Goal: Obtain resource: Obtain resource

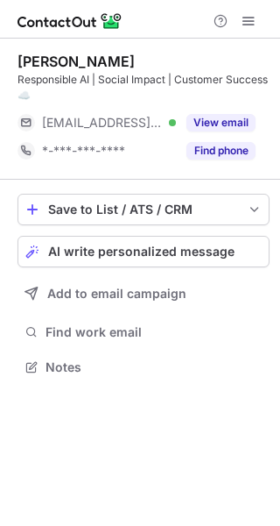
scroll to position [355, 280]
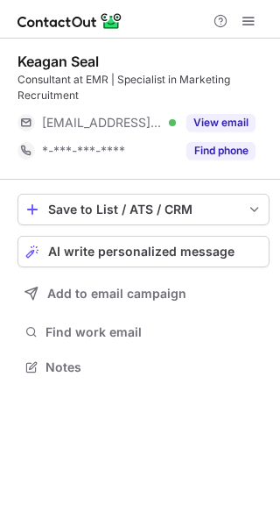
scroll to position [355, 280]
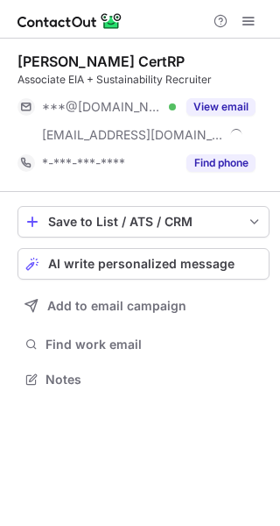
scroll to position [367, 280]
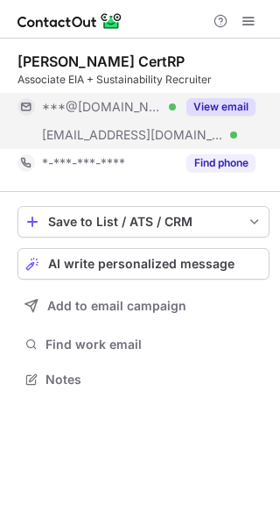
click at [225, 119] on div "View email" at bounding box center [216, 107] width 80 height 28
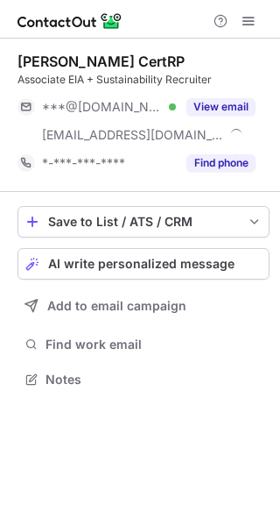
scroll to position [367, 280]
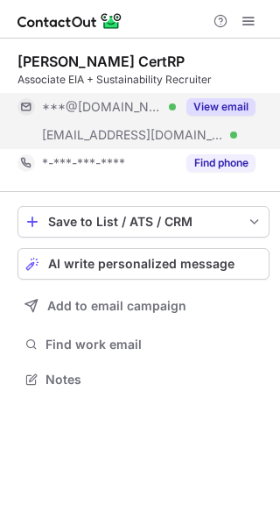
click at [241, 110] on button "View email" at bounding box center [221, 107] width 69 height 18
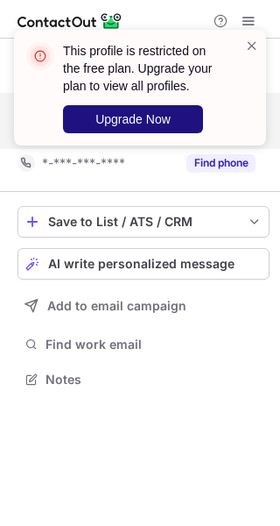
click at [151, 121] on span "Upgrade Now" at bounding box center [132, 119] width 75 height 14
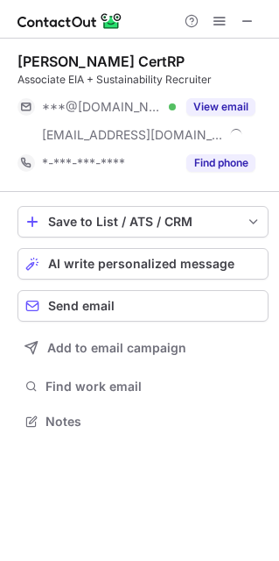
scroll to position [408, 279]
click at [211, 20] on button at bounding box center [219, 21] width 21 height 21
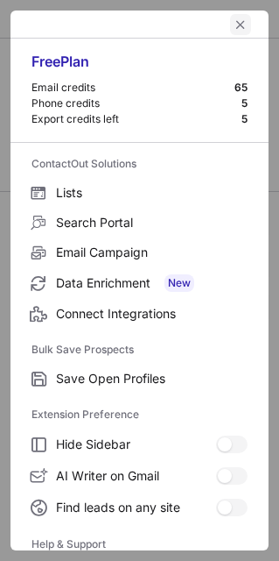
click at [237, 24] on button "left-button" at bounding box center [240, 24] width 21 height 21
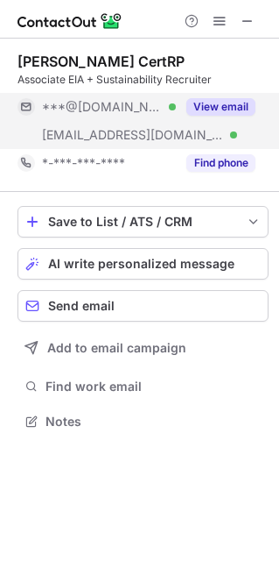
click at [234, 102] on button "View email" at bounding box center [221, 107] width 69 height 18
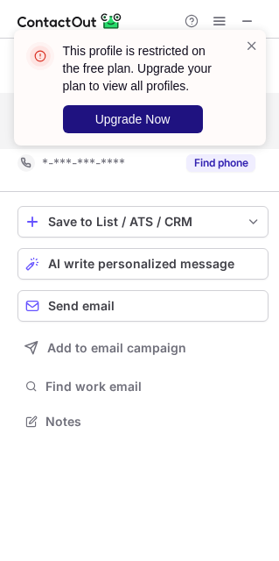
click at [139, 131] on button "Upgrade Now" at bounding box center [133, 119] width 140 height 28
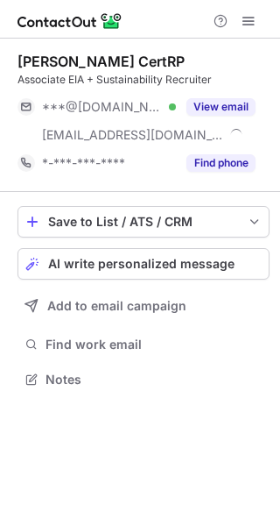
scroll to position [367, 280]
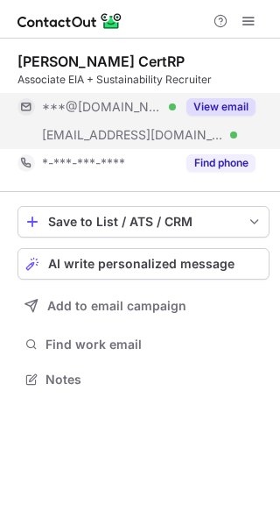
click at [237, 110] on button "View email" at bounding box center [221, 107] width 69 height 18
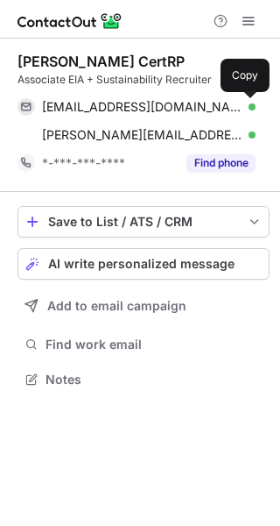
click at [244, 110] on span at bounding box center [247, 107] width 14 height 14
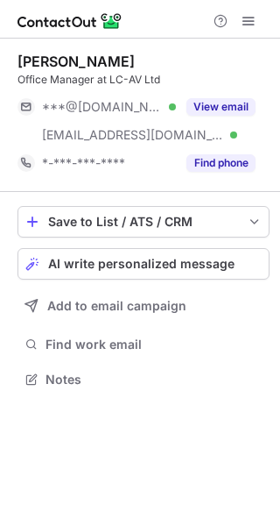
scroll to position [367, 280]
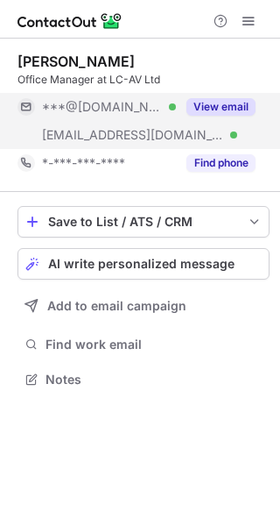
click at [216, 109] on button "View email" at bounding box center [221, 107] width 69 height 18
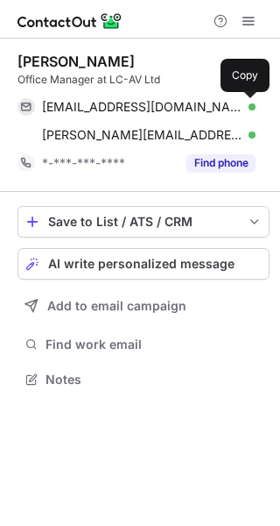
click at [247, 109] on span at bounding box center [247, 107] width 14 height 14
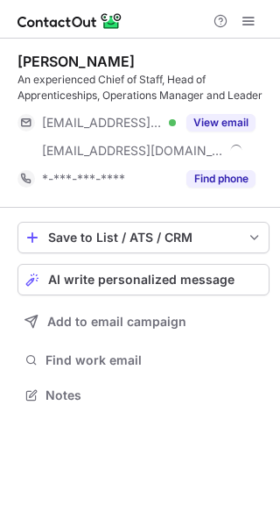
scroll to position [383, 280]
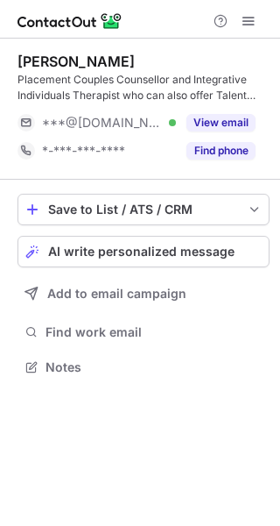
scroll to position [355, 280]
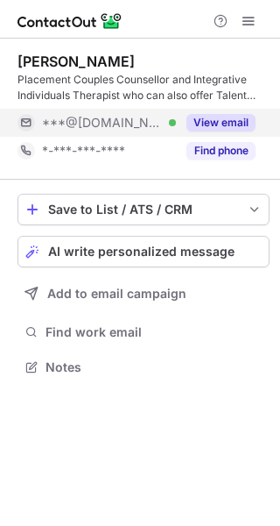
click at [235, 119] on button "View email" at bounding box center [221, 123] width 69 height 18
click at [235, 119] on div "***@gmail.com" at bounding box center [149, 123] width 214 height 16
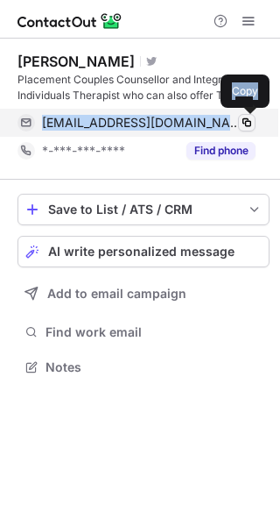
click at [250, 127] on span at bounding box center [247, 123] width 14 height 14
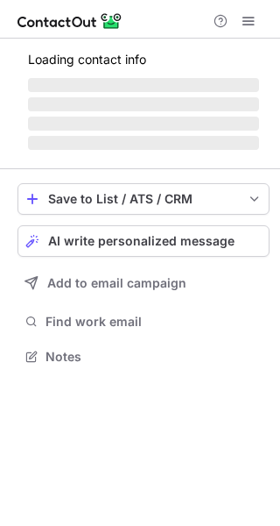
scroll to position [355, 280]
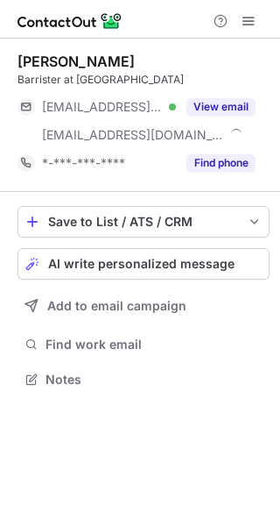
scroll to position [367, 280]
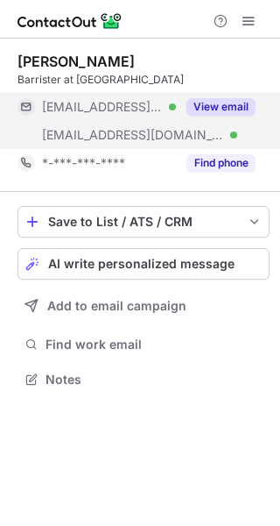
drag, startPoint x: 219, startPoint y: 108, endPoint x: 252, endPoint y: 107, distance: 33.3
click at [252, 107] on button "View email" at bounding box center [221, 107] width 69 height 18
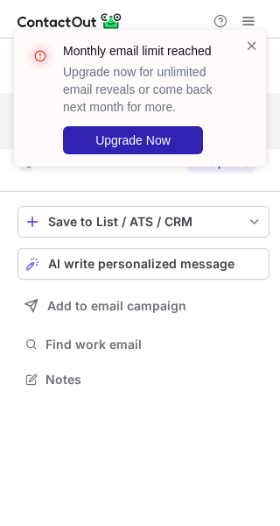
click at [252, 107] on div "Monthly email limit reached Upgrade now for unlimited email reveals or come bac…" at bounding box center [140, 263] width 280 height 526
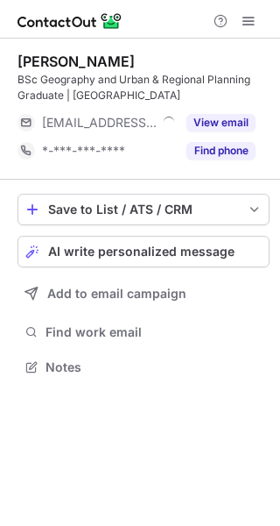
scroll to position [355, 280]
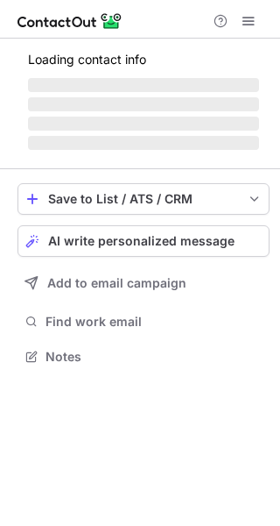
scroll to position [355, 280]
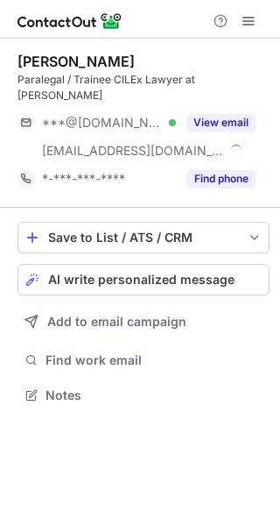
scroll to position [367, 280]
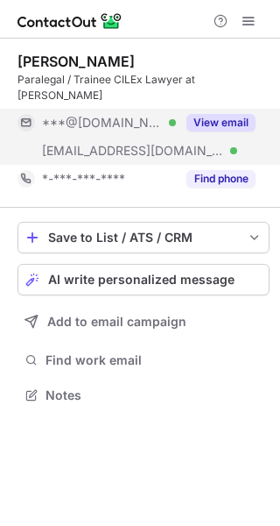
click at [234, 114] on button "View email" at bounding box center [221, 123] width 69 height 18
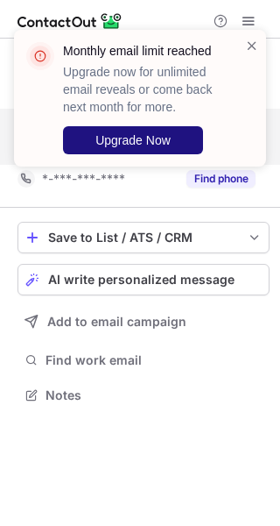
click at [138, 142] on span "Upgrade Now" at bounding box center [132, 140] width 75 height 14
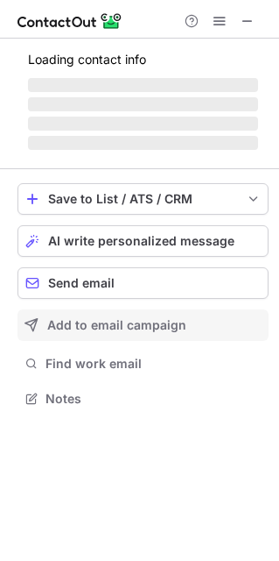
scroll to position [408, 279]
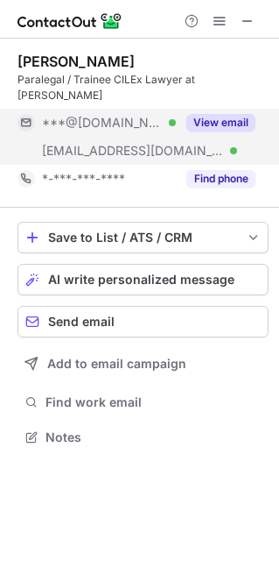
drag, startPoint x: 205, startPoint y: 115, endPoint x: 230, endPoint y: 107, distance: 25.8
click at [230, 114] on button "View email" at bounding box center [221, 123] width 69 height 18
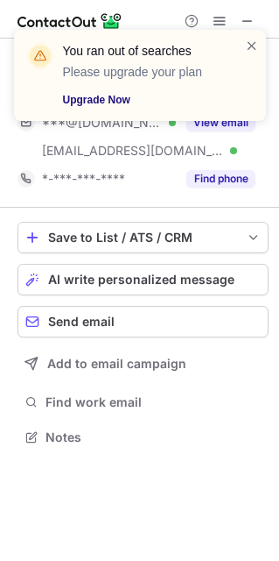
click at [122, 102] on link "Upgrade Now" at bounding box center [143, 100] width 161 height 18
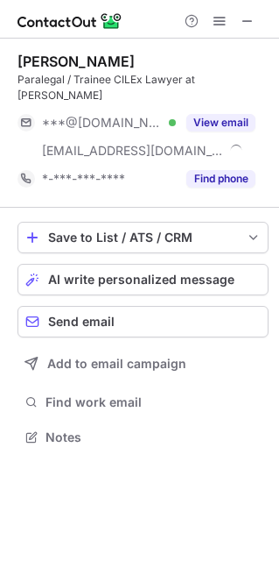
scroll to position [408, 279]
click at [222, 23] on span at bounding box center [220, 21] width 14 height 14
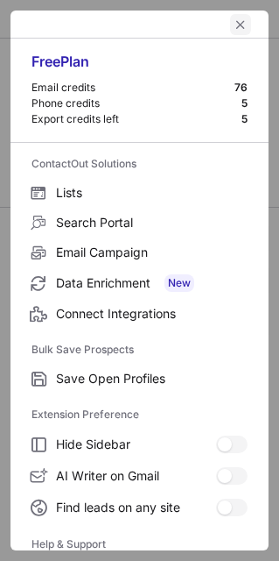
click at [234, 20] on span "left-button" at bounding box center [241, 25] width 14 height 14
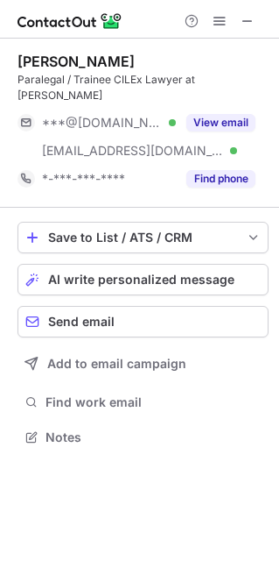
click at [232, 75] on div "Paralegal / Trainee CILEx Lawyer at [PERSON_NAME]" at bounding box center [143, 88] width 251 height 32
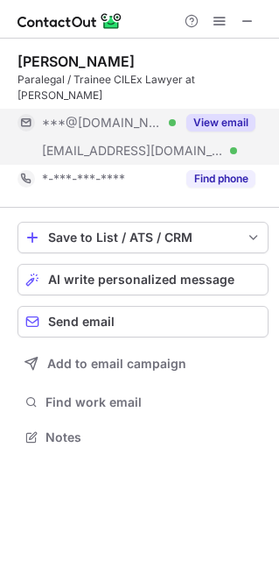
click at [237, 114] on button "View email" at bounding box center [221, 123] width 69 height 18
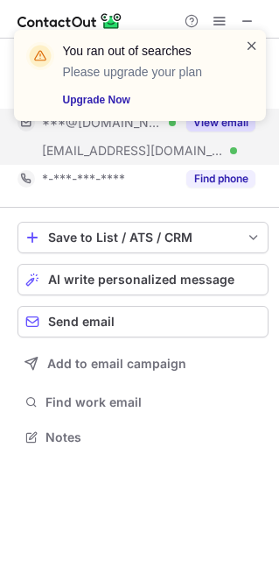
click at [258, 49] on span at bounding box center [252, 46] width 14 height 18
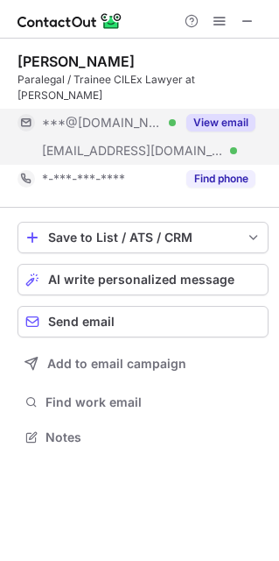
click at [222, 24] on span at bounding box center [220, 21] width 14 height 14
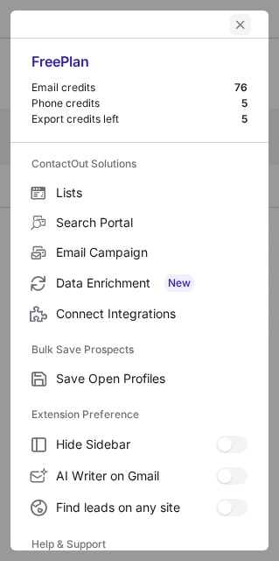
click at [234, 24] on span "left-button" at bounding box center [241, 25] width 14 height 14
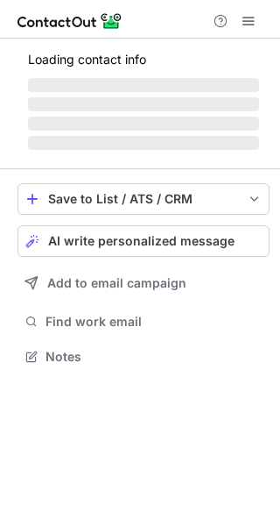
scroll to position [367, 280]
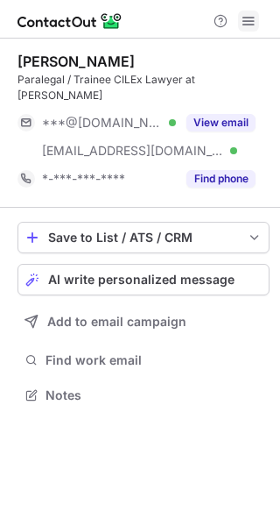
click at [253, 16] on span at bounding box center [249, 21] width 14 height 14
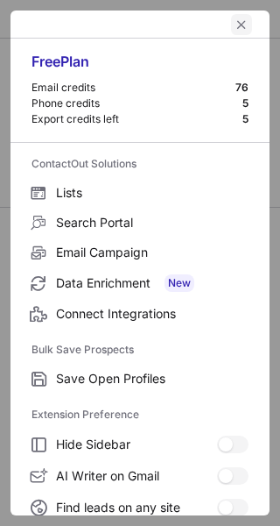
click at [231, 34] on button "left-button" at bounding box center [241, 24] width 21 height 21
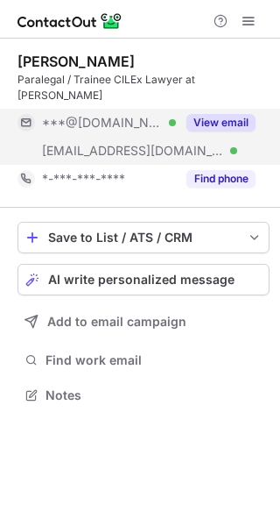
click at [241, 109] on div "View email" at bounding box center [216, 123] width 80 height 28
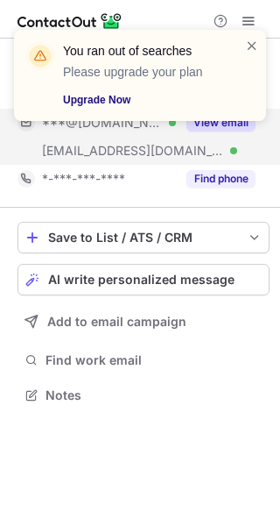
click at [115, 98] on link "Upgrade Now" at bounding box center [143, 100] width 161 height 18
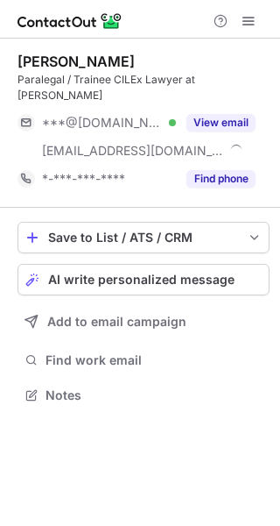
scroll to position [367, 280]
click at [248, 26] on span at bounding box center [249, 21] width 14 height 14
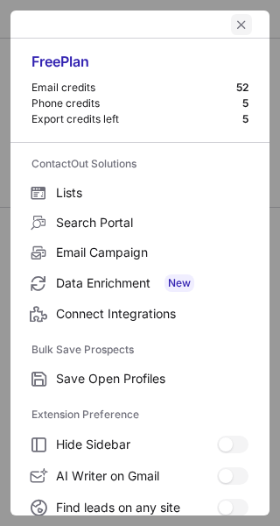
click at [237, 25] on button "left-button" at bounding box center [241, 24] width 21 height 21
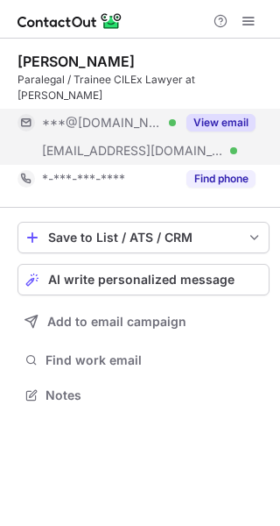
click at [230, 114] on button "View email" at bounding box center [221, 123] width 69 height 18
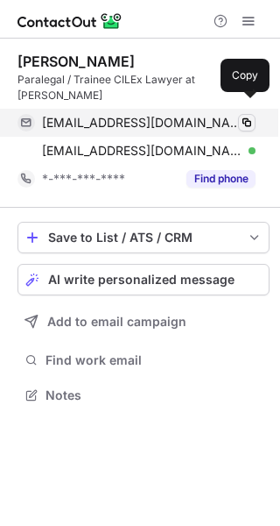
click at [243, 116] on span at bounding box center [247, 123] width 14 height 14
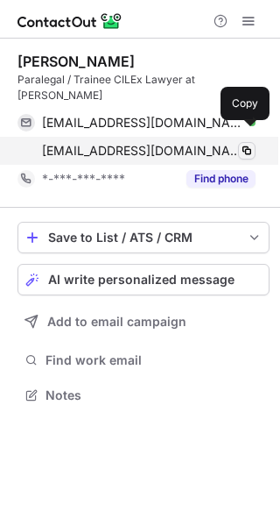
click at [252, 144] on span at bounding box center [247, 151] width 14 height 14
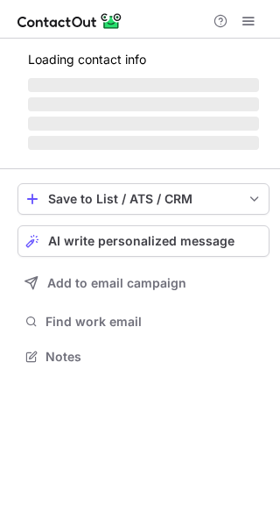
scroll to position [411, 280]
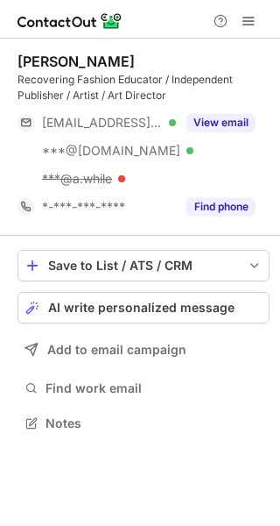
click at [243, 109] on div "View email" at bounding box center [216, 123] width 80 height 28
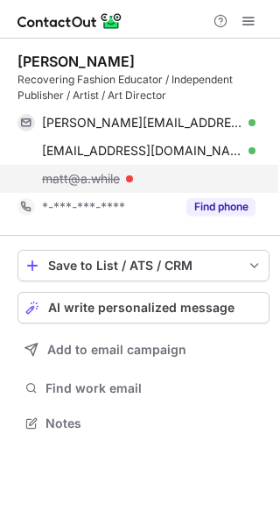
click at [237, 183] on div "matt@a.while" at bounding box center [149, 179] width 214 height 16
click at [131, 177] on div at bounding box center [129, 178] width 7 height 7
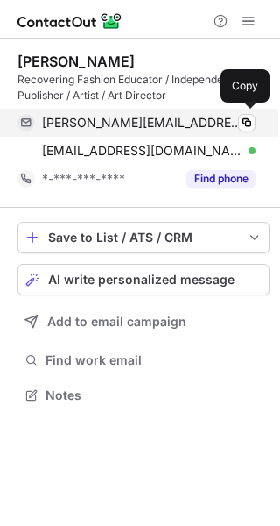
scroll to position [383, 280]
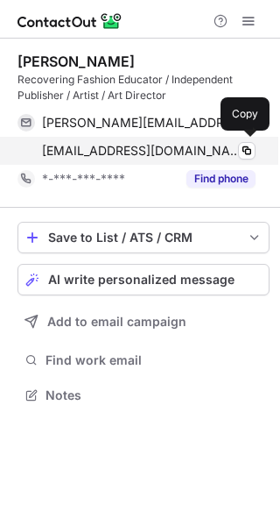
click at [231, 147] on div "mattryalls@yahoo.co.uk Verified" at bounding box center [149, 151] width 214 height 16
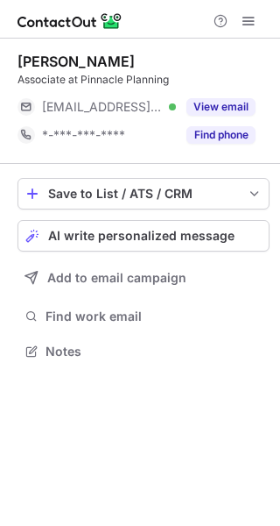
scroll to position [339, 280]
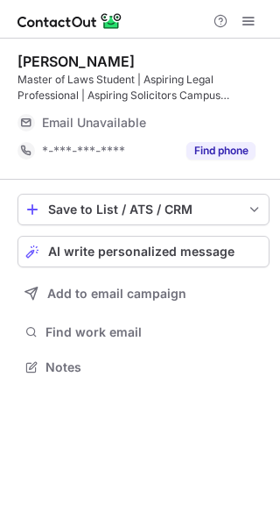
scroll to position [355, 280]
